Goal: Information Seeking & Learning: Find specific fact

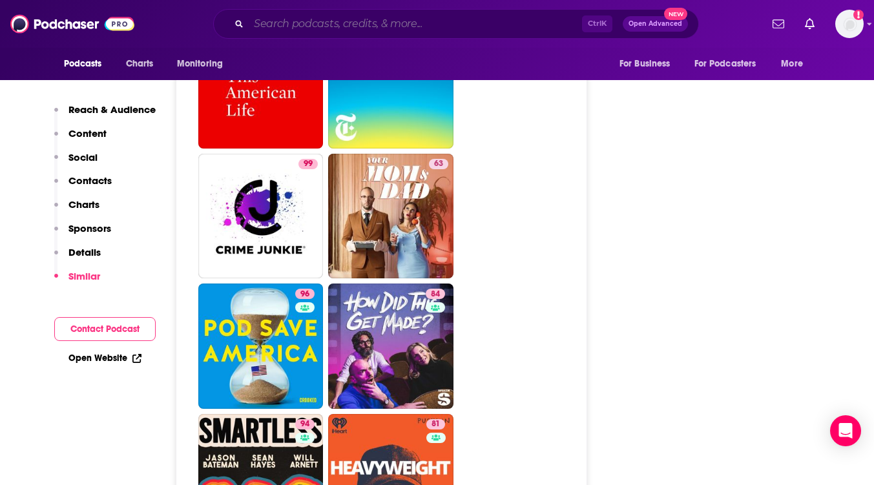
click at [383, 16] on input "Search podcasts, credits, & more..." at bounding box center [415, 24] width 333 height 21
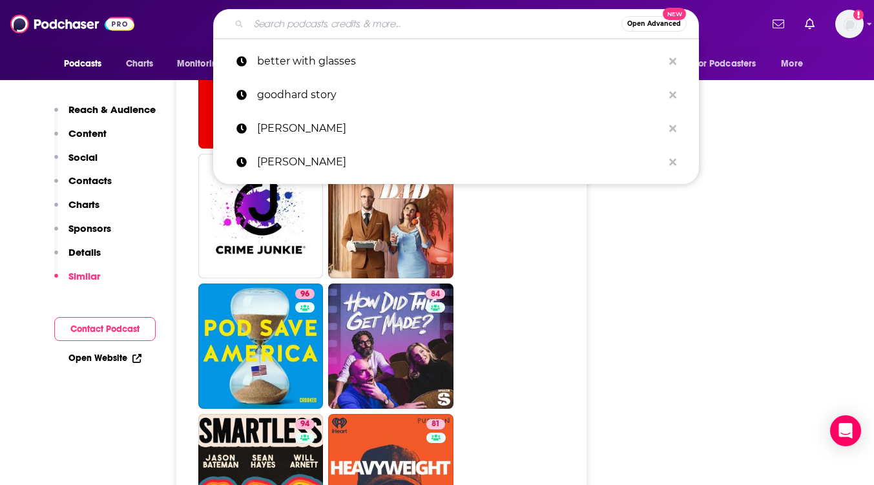
paste input "[PERSON_NAME] [PERSON_NAME] of Equipping Godly Women"
type input "[PERSON_NAME] [PERSON_NAME] of Equipping Godly Women"
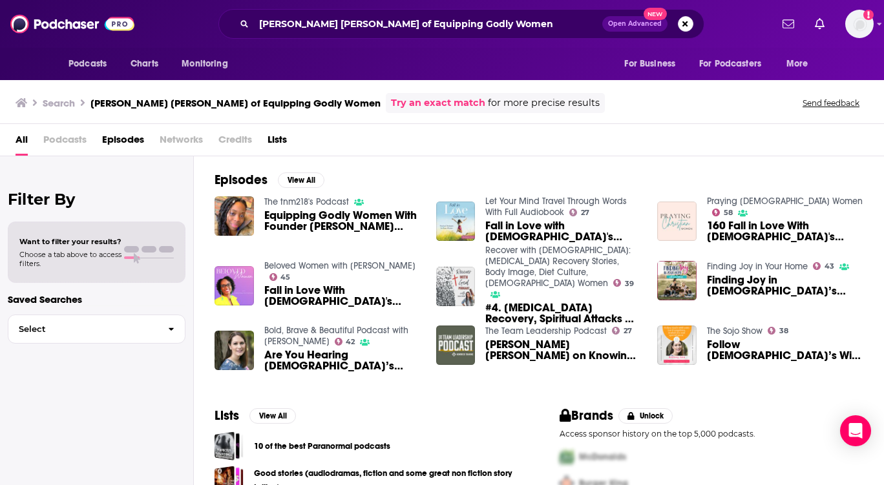
click at [326, 225] on span "Equipping Godly Women With Founder [PERSON_NAME] [PERSON_NAME]" at bounding box center [342, 221] width 156 height 22
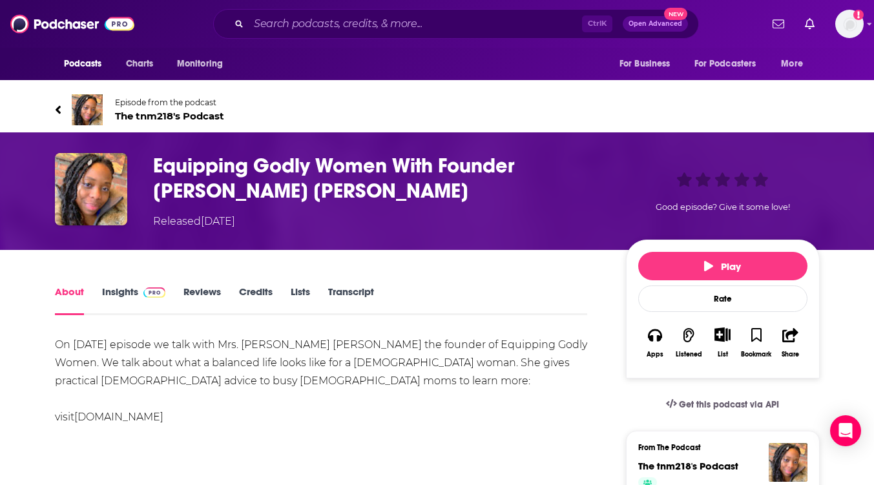
click at [115, 291] on link "Insights" at bounding box center [134, 301] width 64 height 30
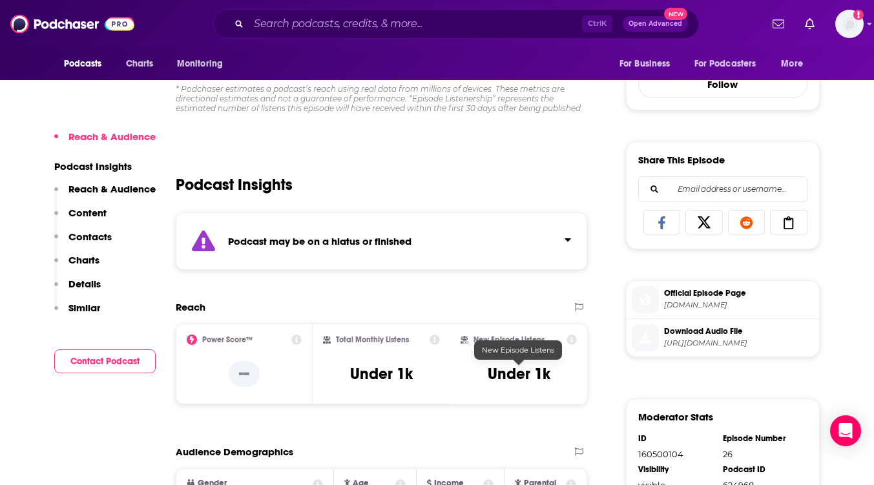
scroll to position [517, 0]
